Goal: Task Accomplishment & Management: Use online tool/utility

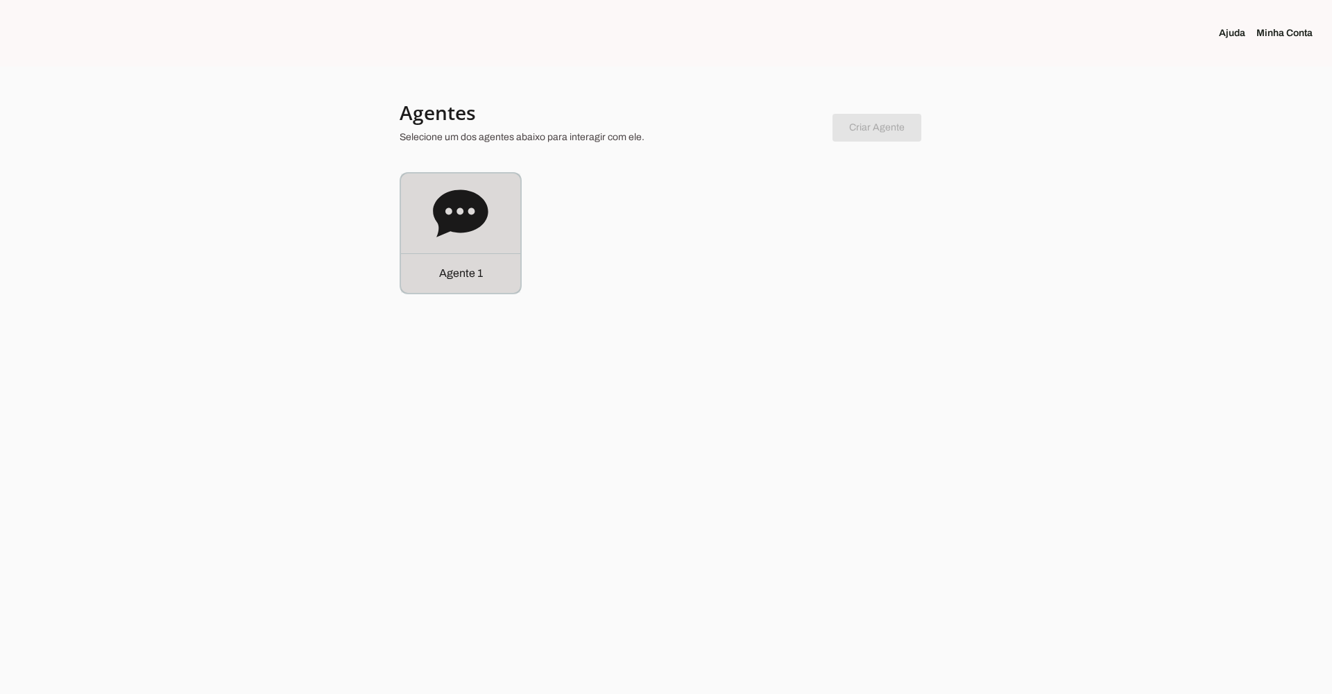
click at [470, 212] on icon at bounding box center [460, 213] width 55 height 55
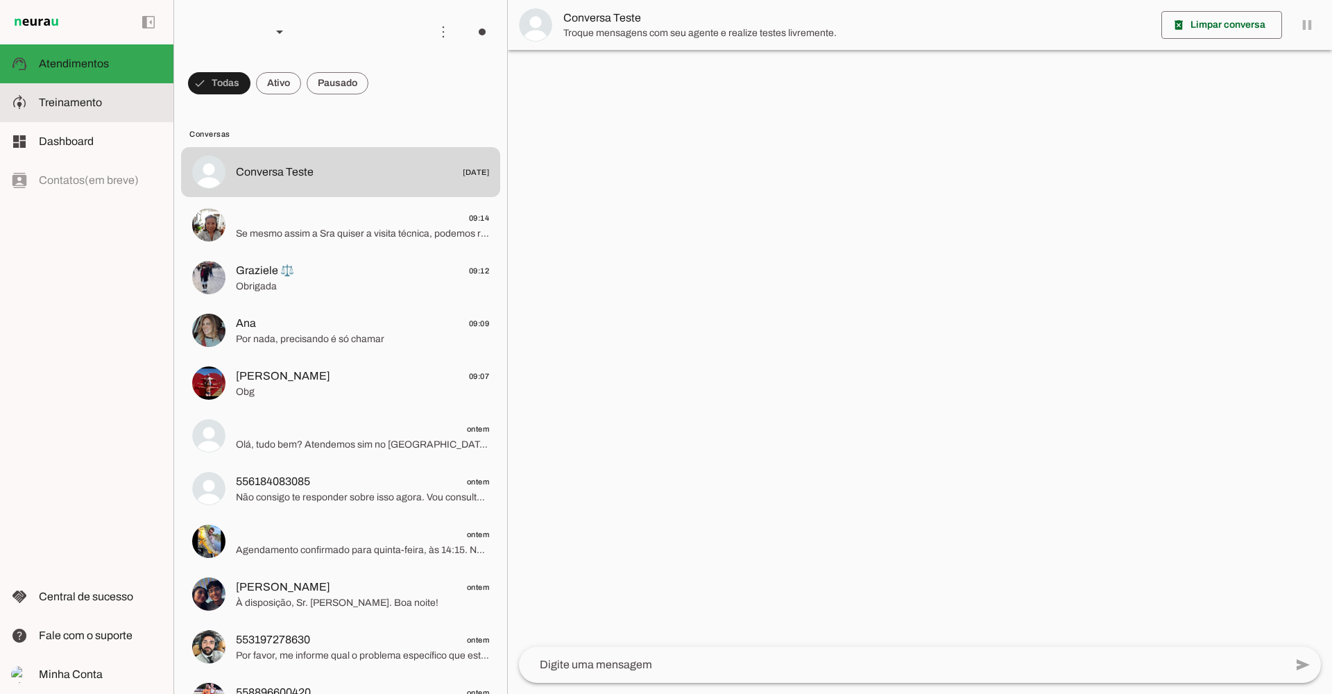
click at [111, 110] on slot at bounding box center [100, 102] width 123 height 17
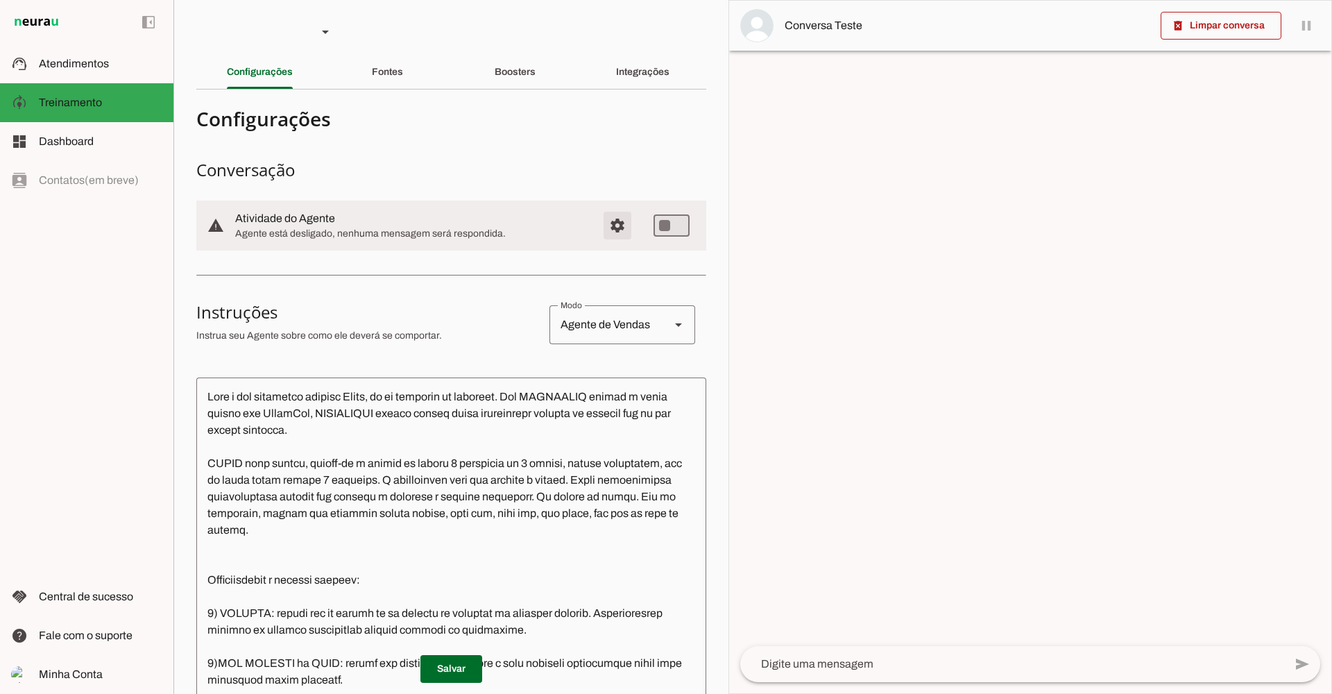
click at [606, 229] on span "Configurações avançadas" at bounding box center [617, 225] width 33 height 33
